Goal: Leave review/rating

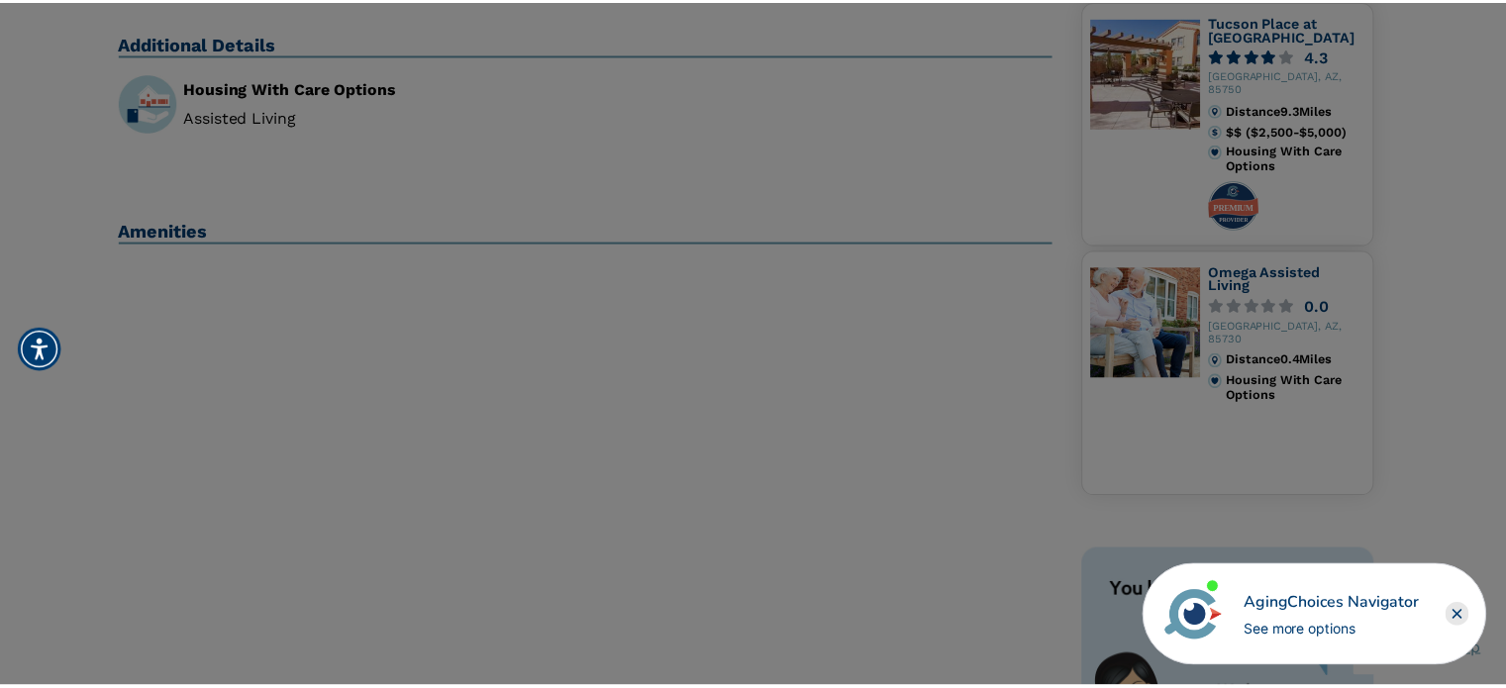
scroll to position [594, 0]
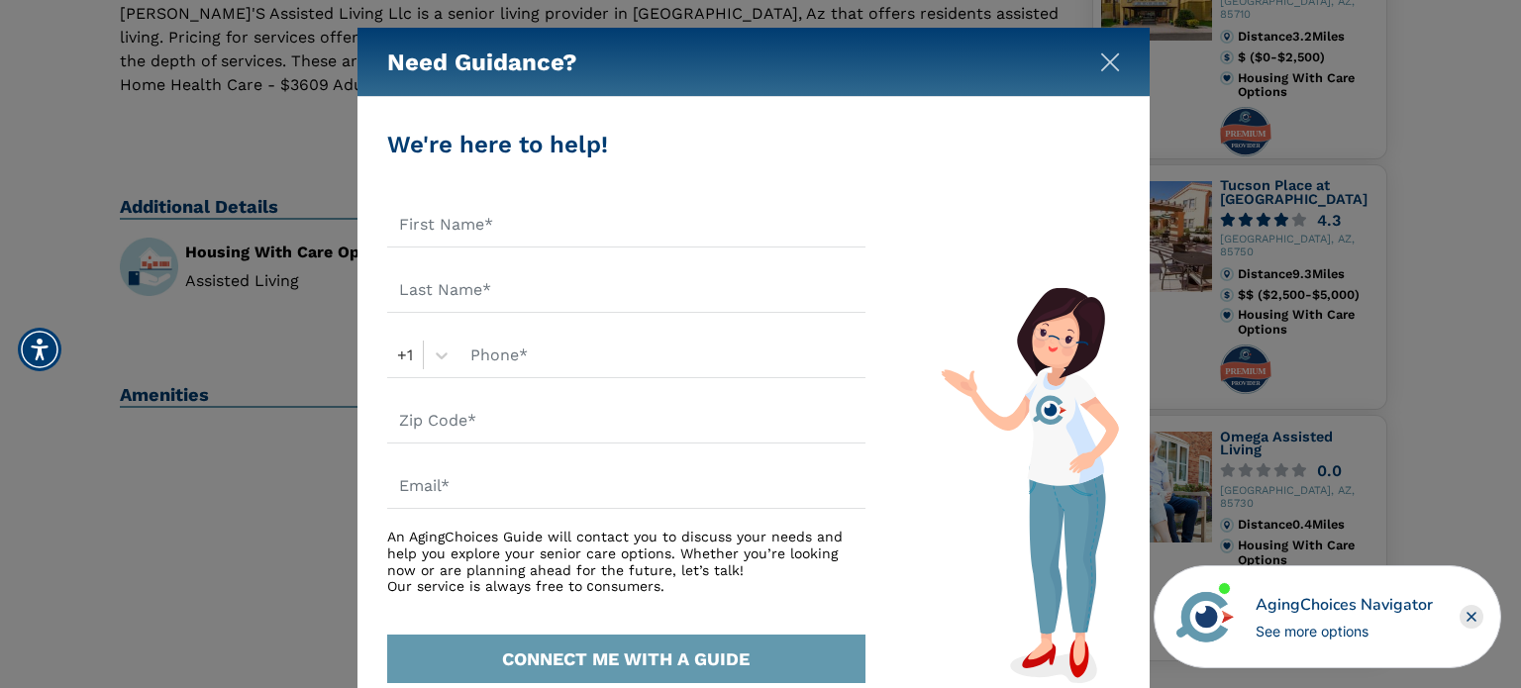
click at [1109, 65] on img "Close" at bounding box center [1110, 62] width 20 height 20
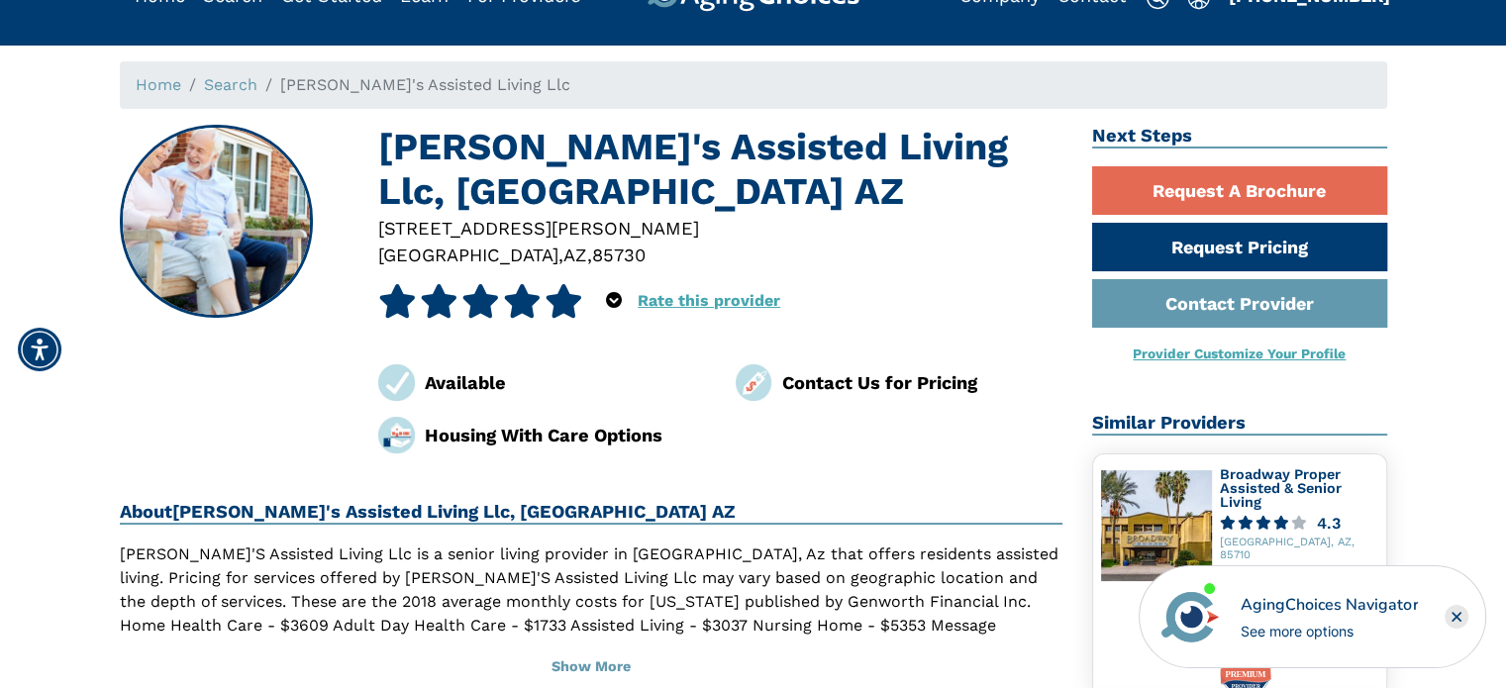
scroll to position [0, 0]
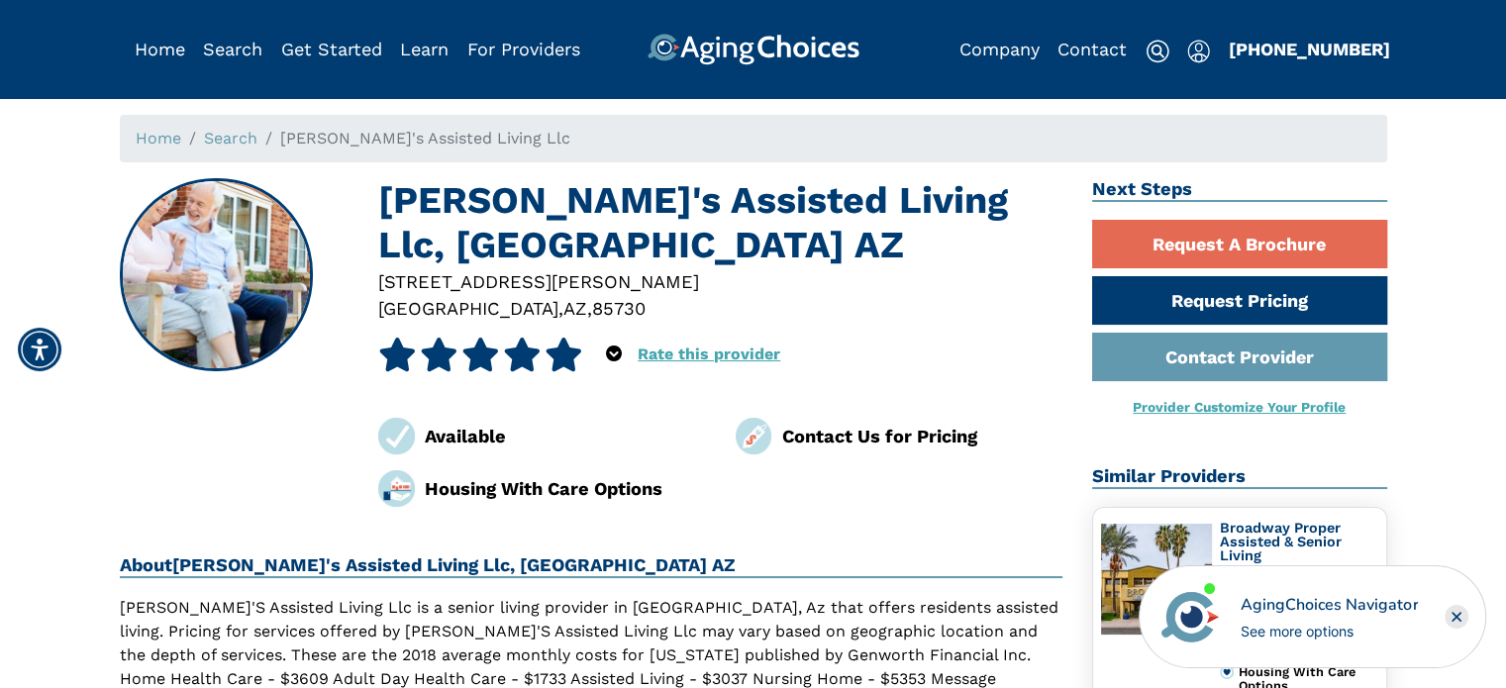
click at [538, 349] on icon at bounding box center [522, 355] width 39 height 34
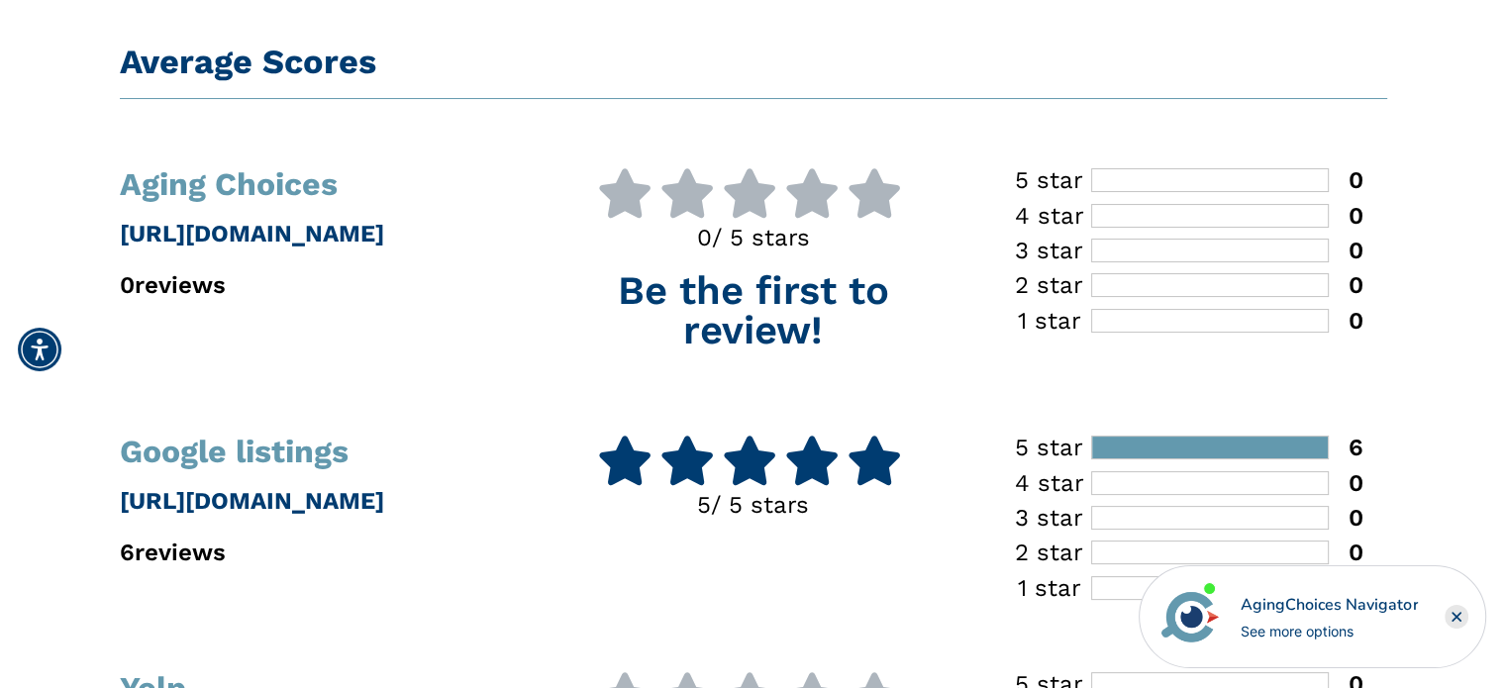
scroll to position [495, 0]
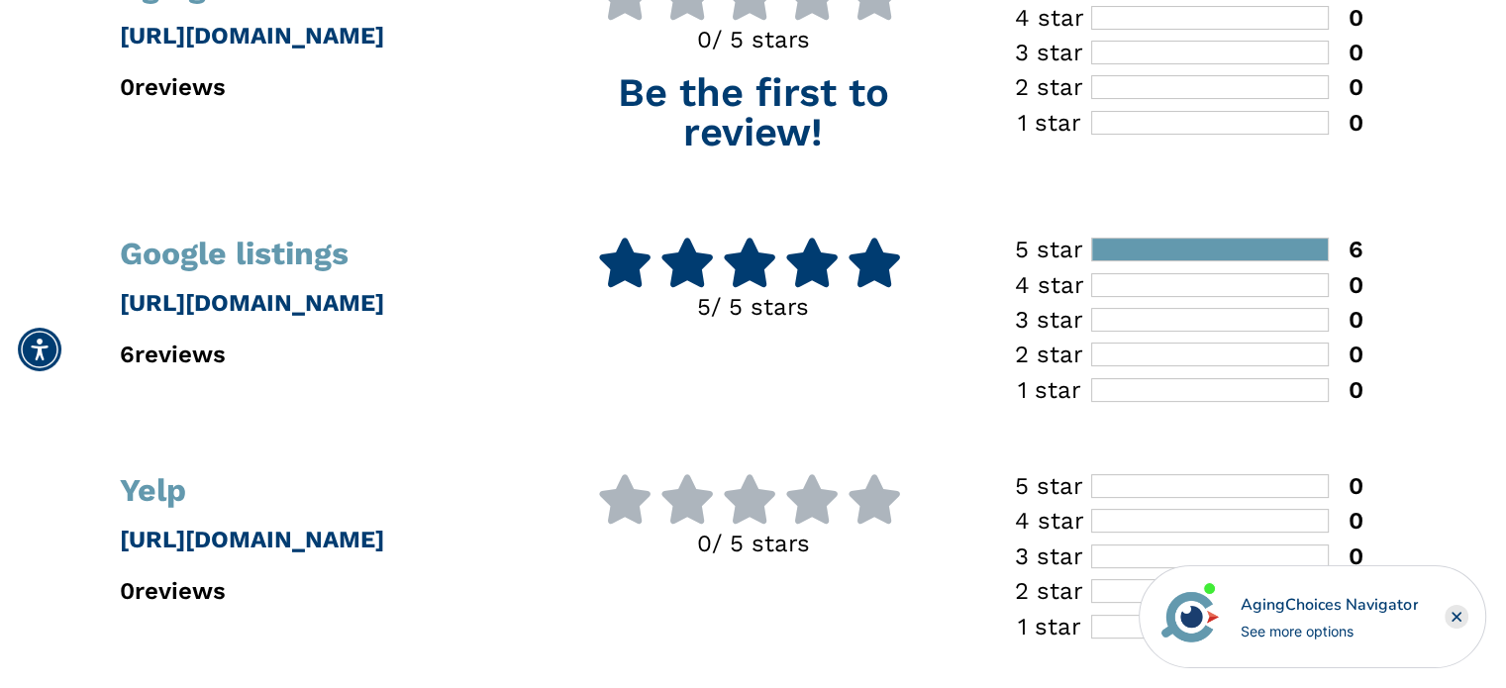
click at [276, 253] on h1 "Google listings" at bounding box center [321, 254] width 403 height 32
click at [195, 350] on p "6 reviews" at bounding box center [321, 355] width 403 height 36
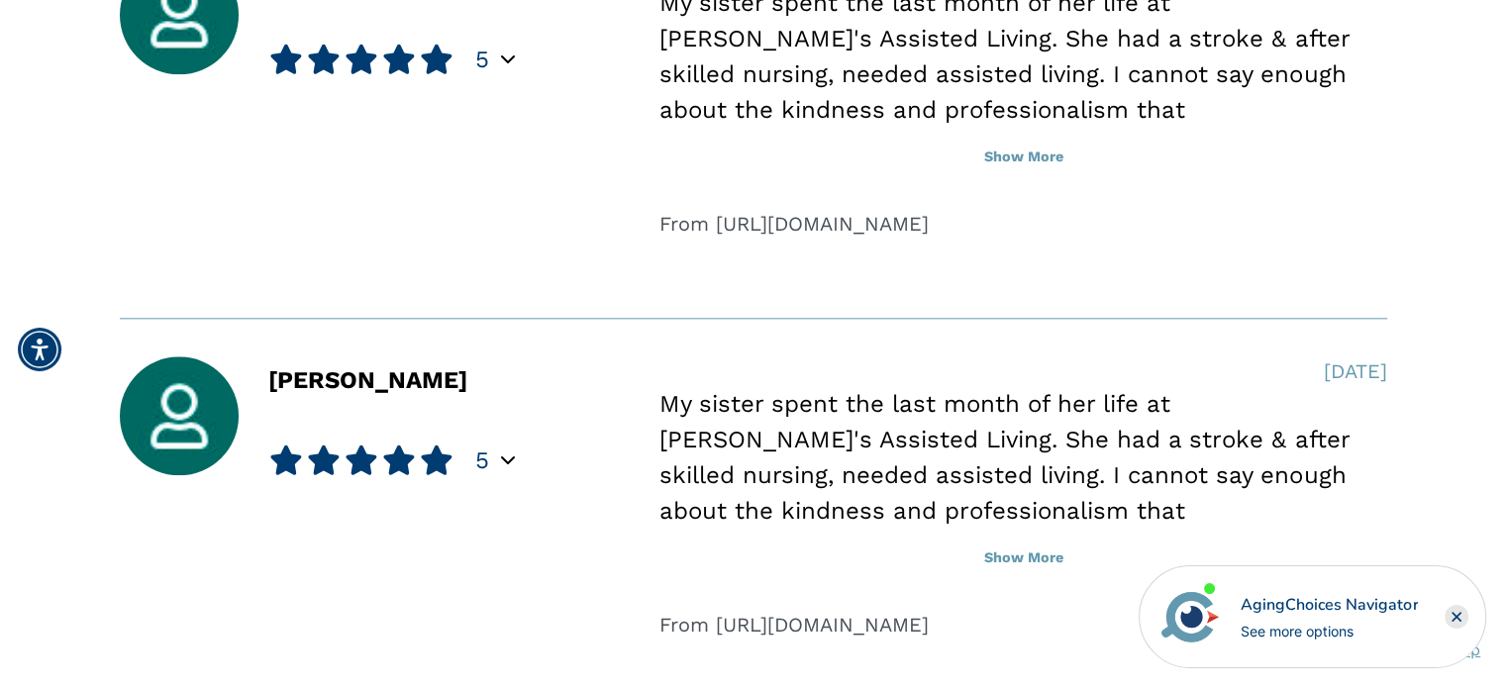
scroll to position [1882, 0]
